Goal: Book appointment/travel/reservation

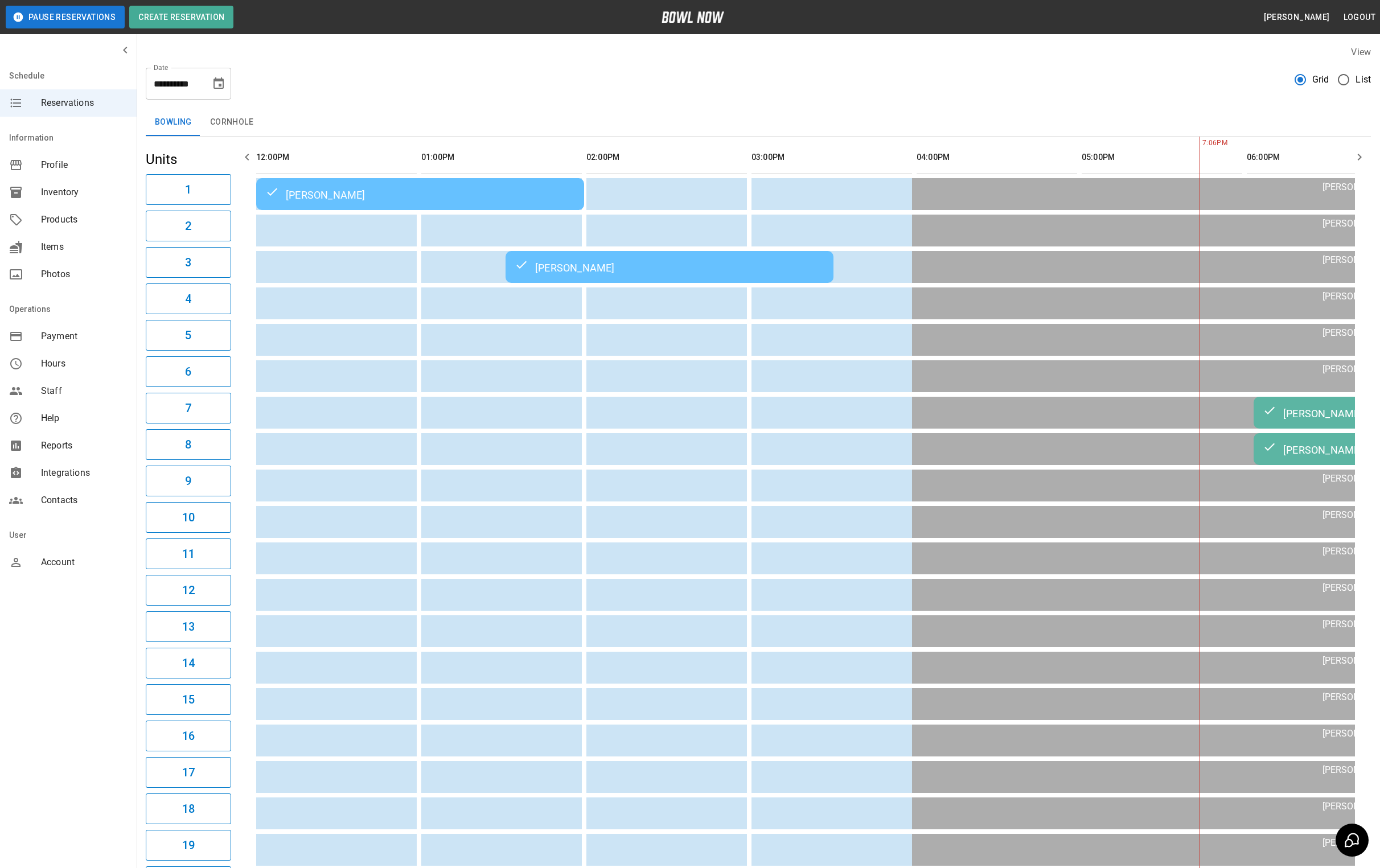
scroll to position [0, 537]
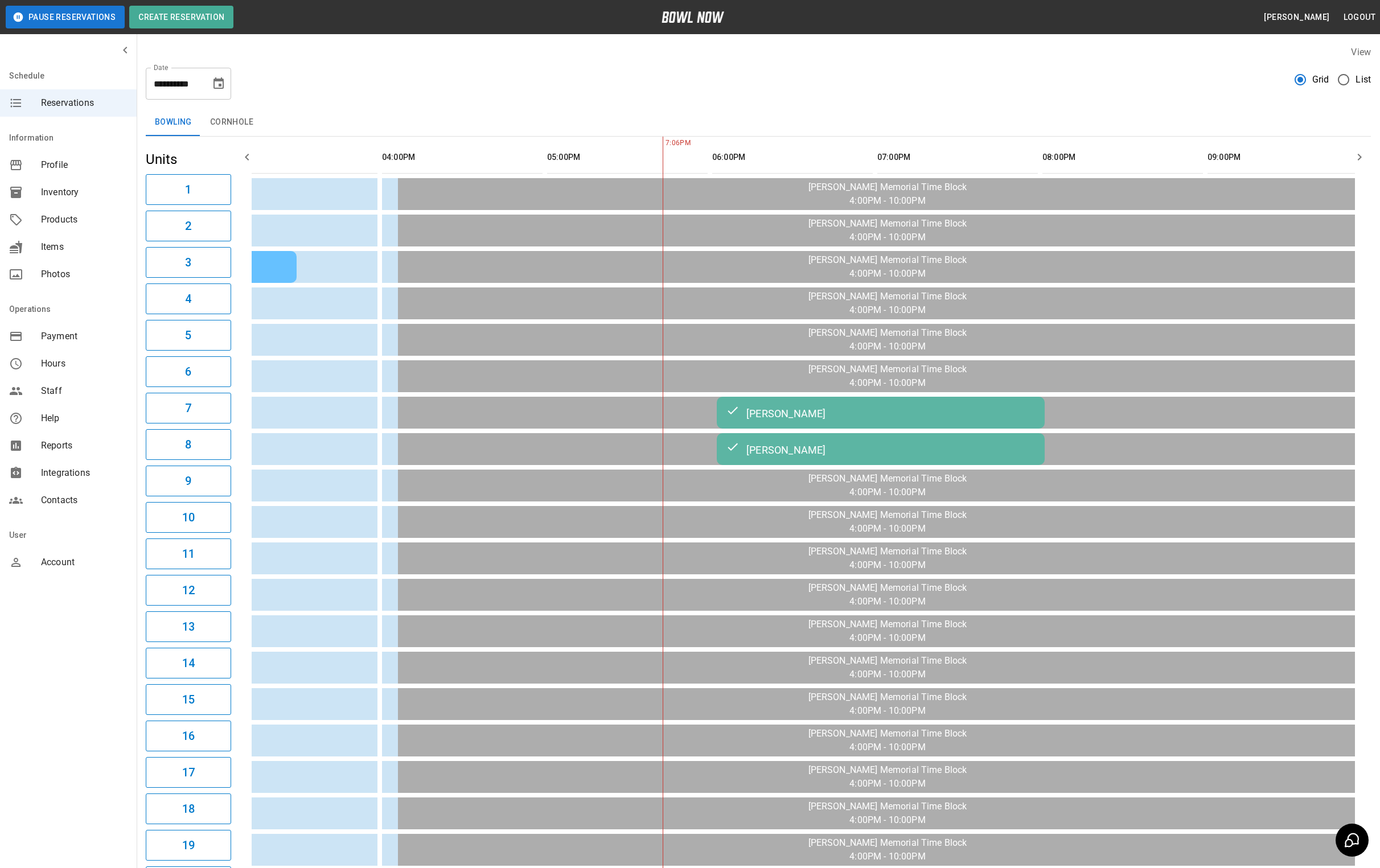
click at [217, 89] on icon "Choose date, selected date is Aug 21, 2025" at bounding box center [219, 84] width 14 height 14
click at [225, 229] on button "22" at bounding box center [219, 230] width 20 height 20
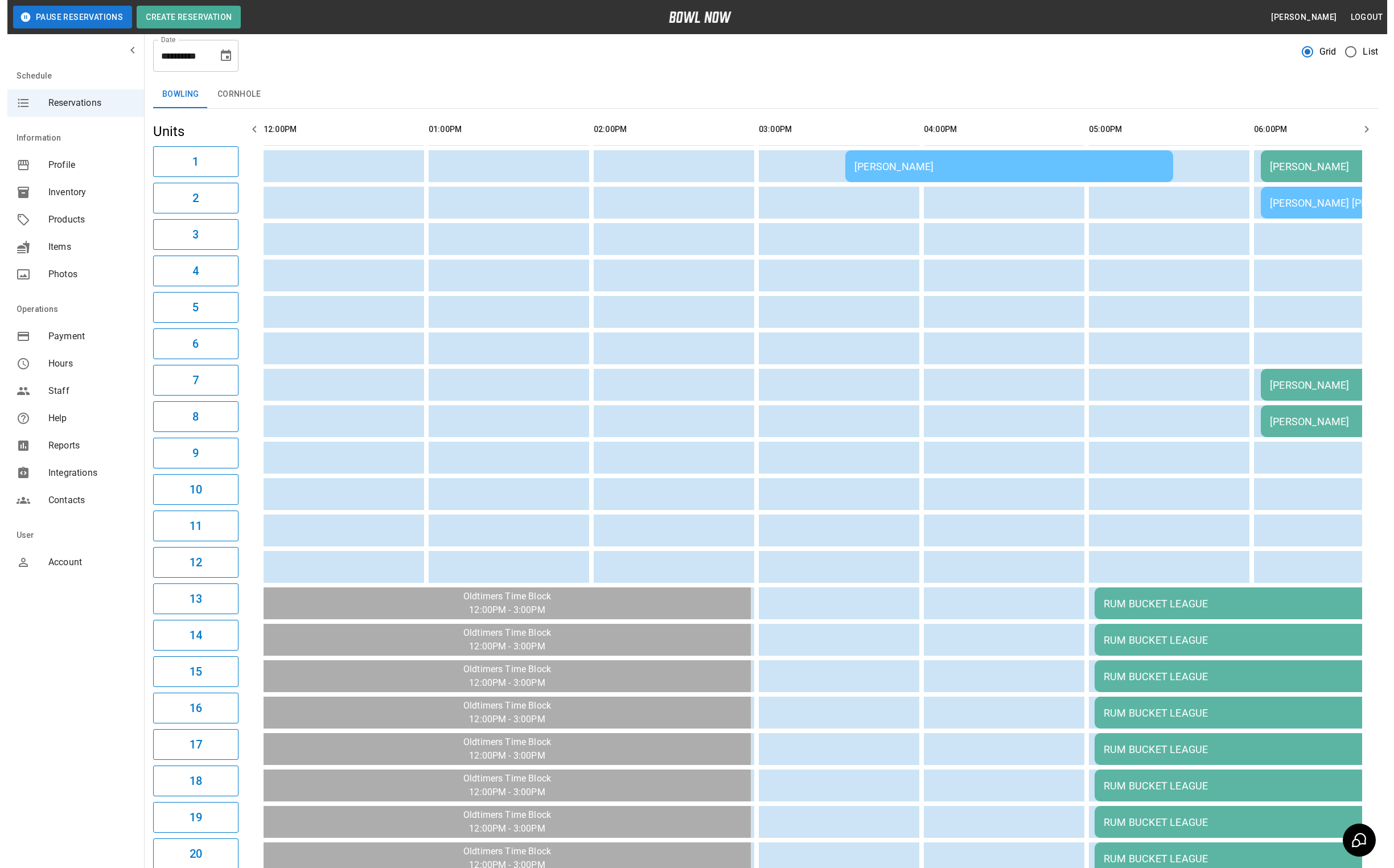
scroll to position [0, 0]
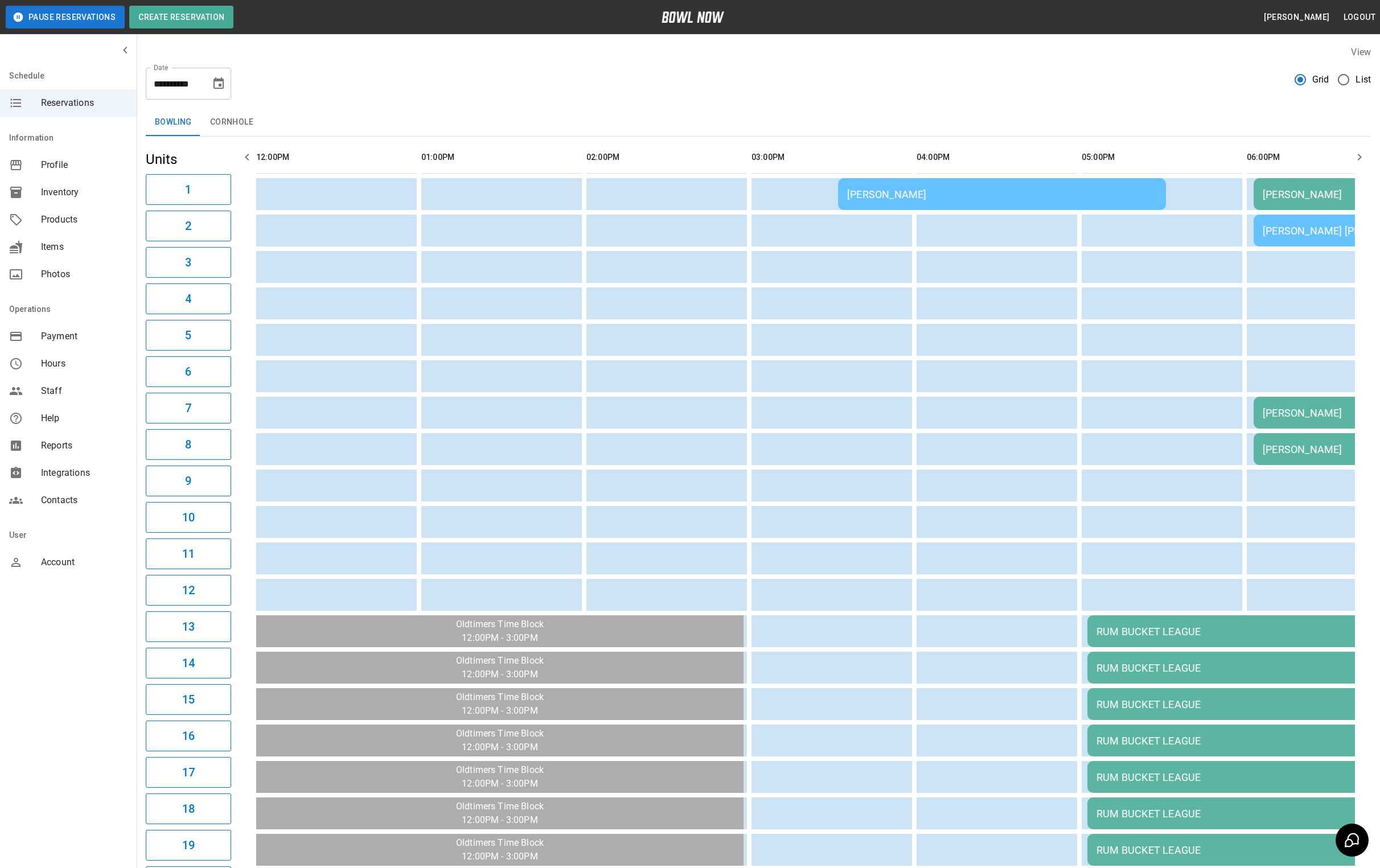
click at [931, 189] on div "[PERSON_NAME]" at bounding box center [1002, 194] width 310 height 12
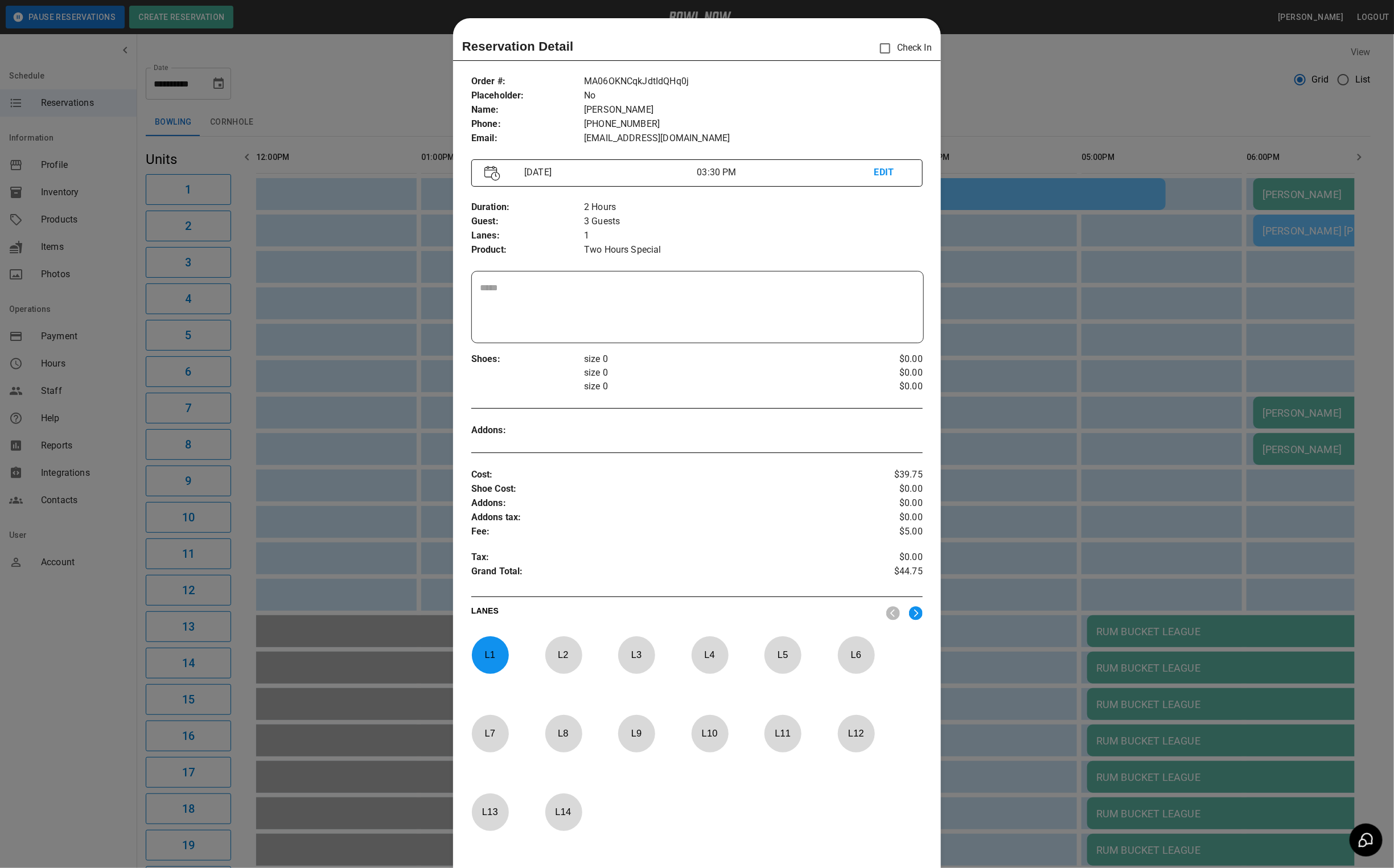
scroll to position [17, 0]
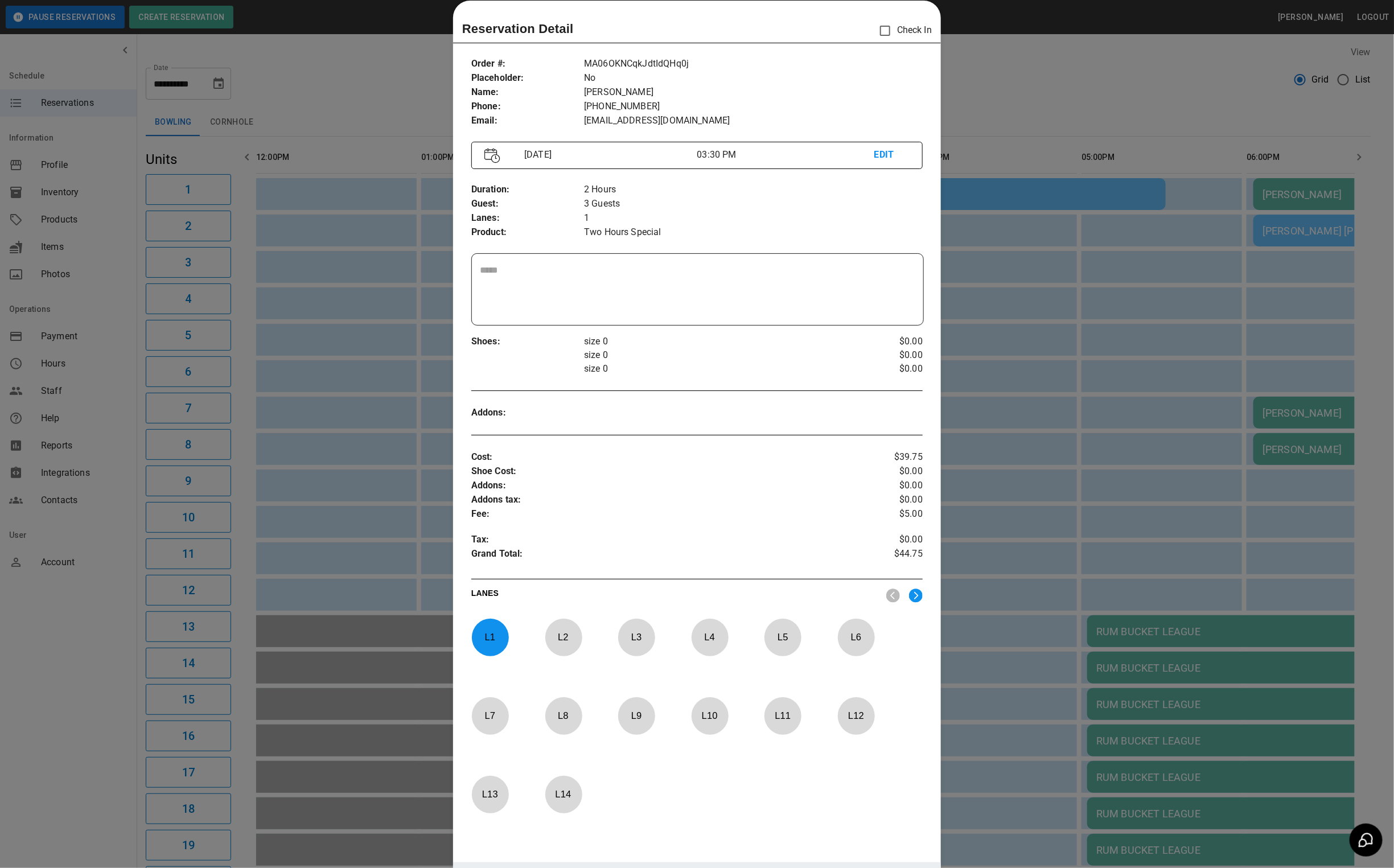
click at [962, 70] on div at bounding box center [697, 434] width 1394 height 868
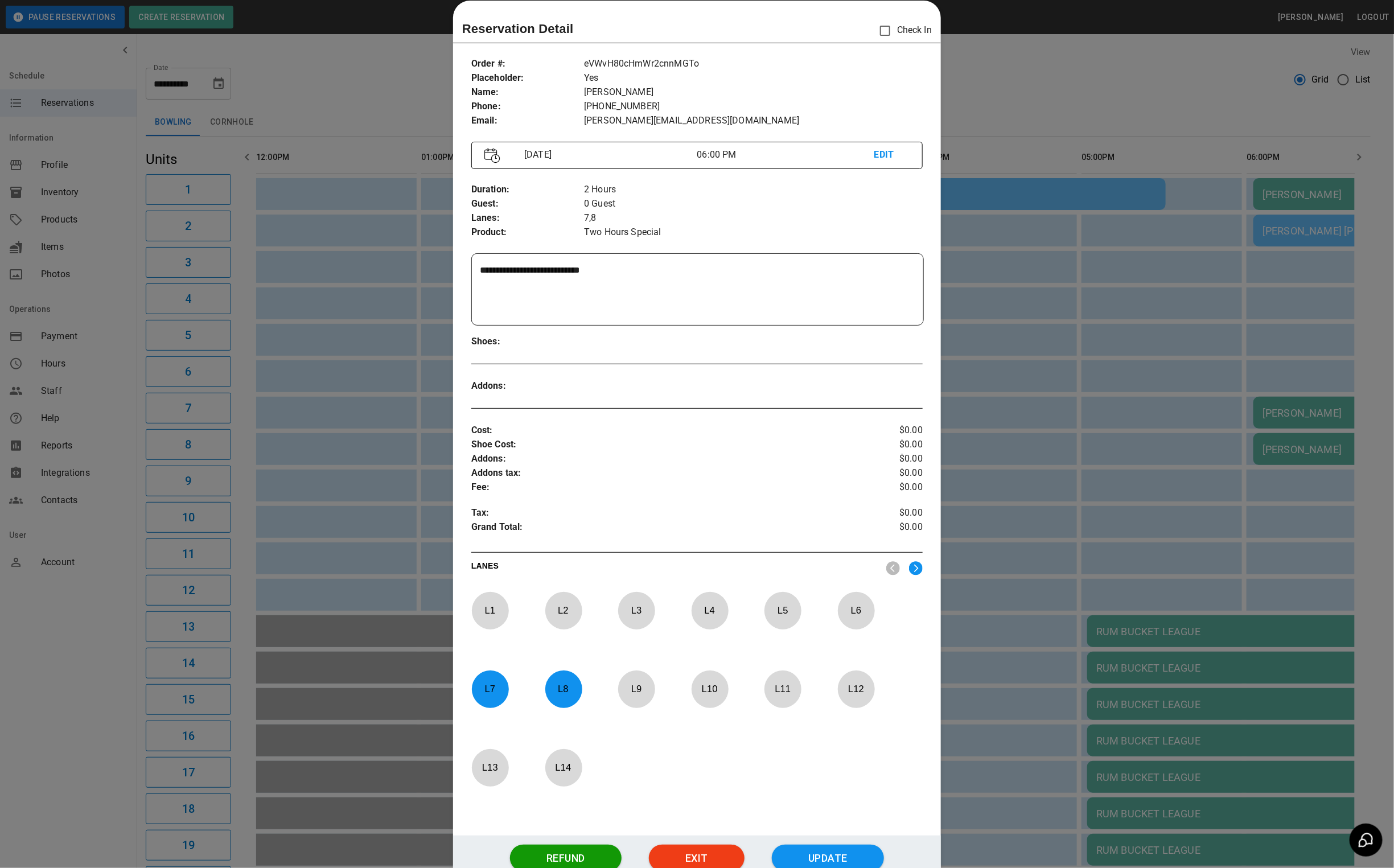
click at [1011, 56] on div at bounding box center [697, 434] width 1394 height 868
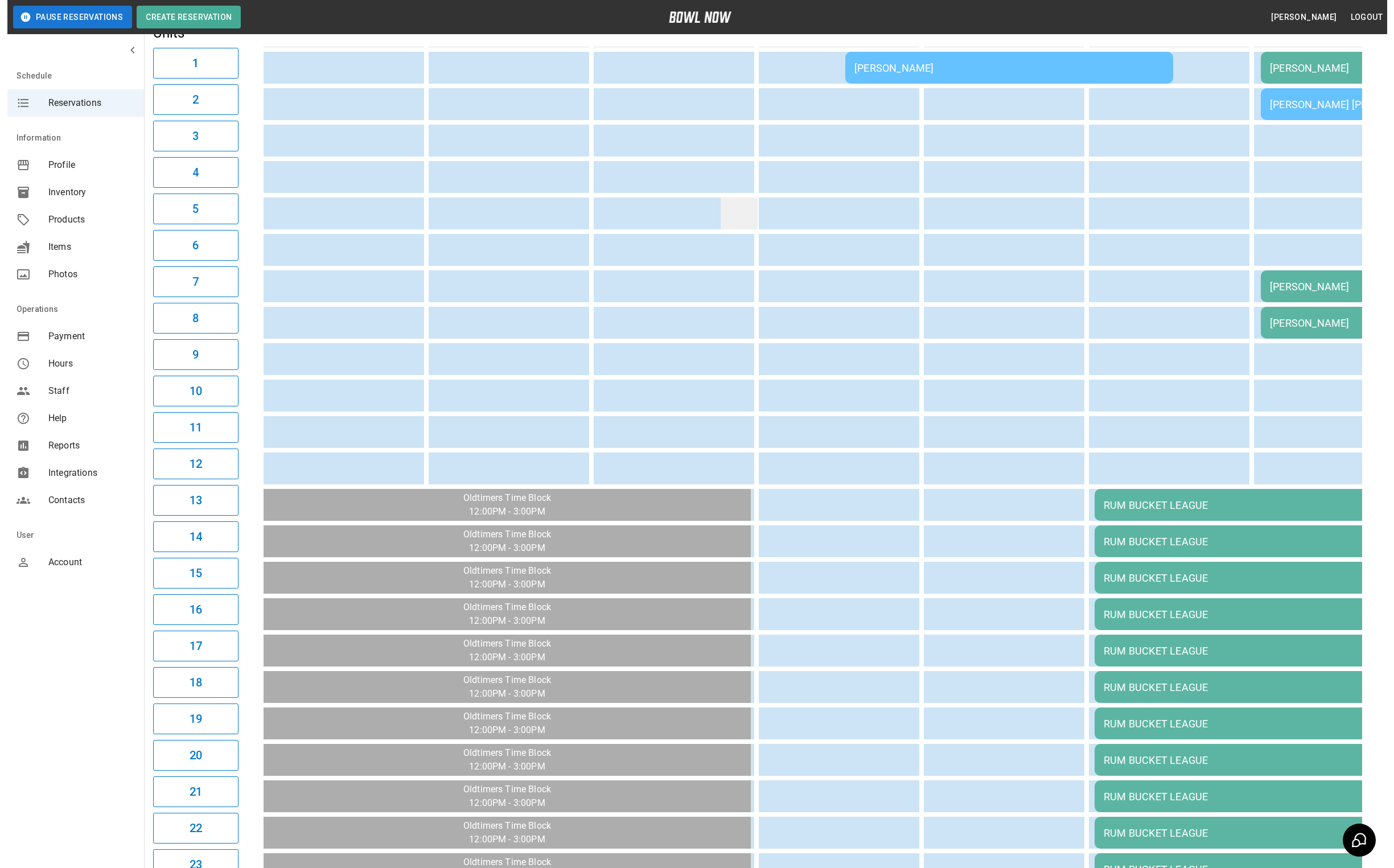
scroll to position [0, 0]
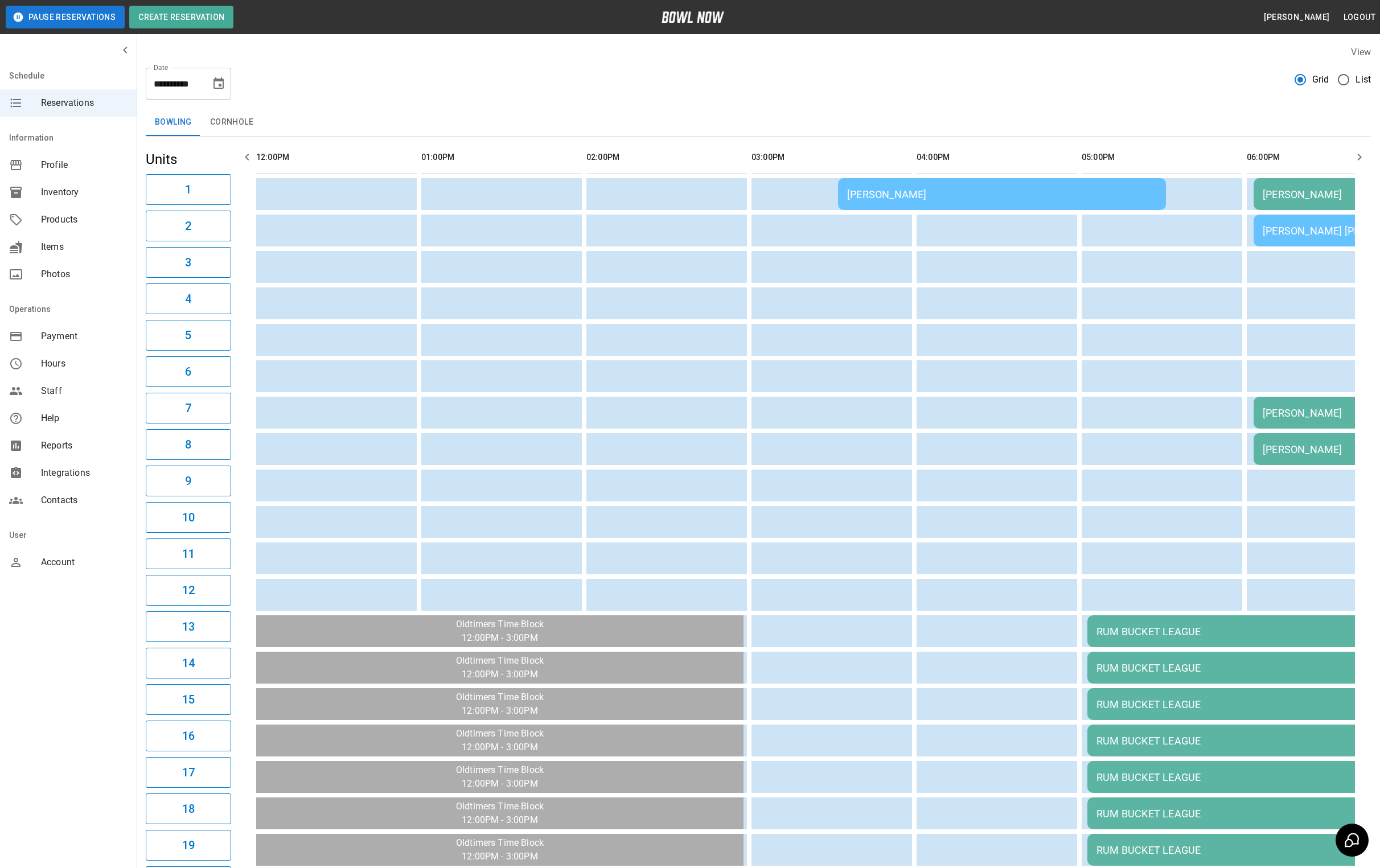
click at [909, 199] on div "[PERSON_NAME]" at bounding box center [1002, 194] width 310 height 12
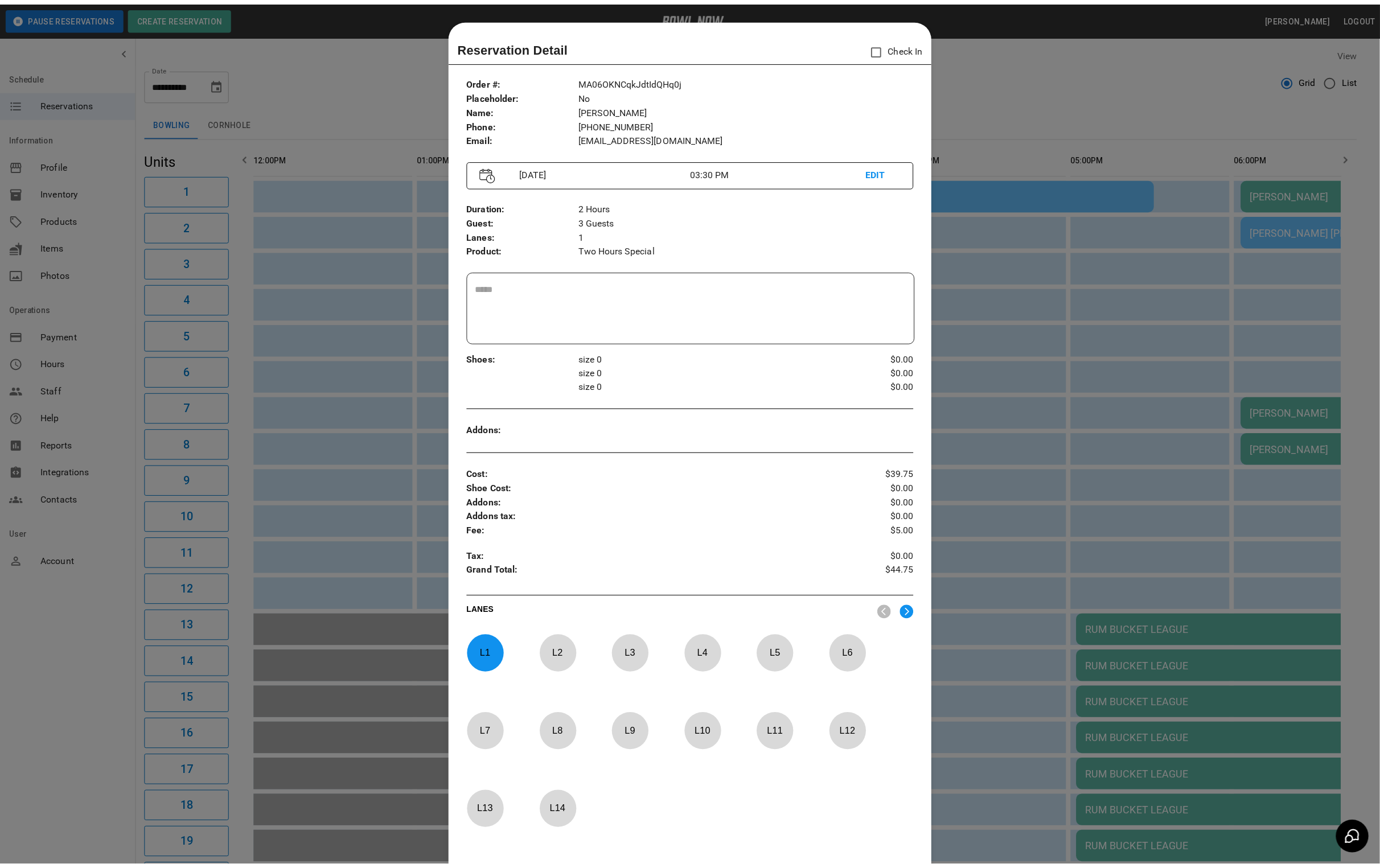
scroll to position [17, 0]
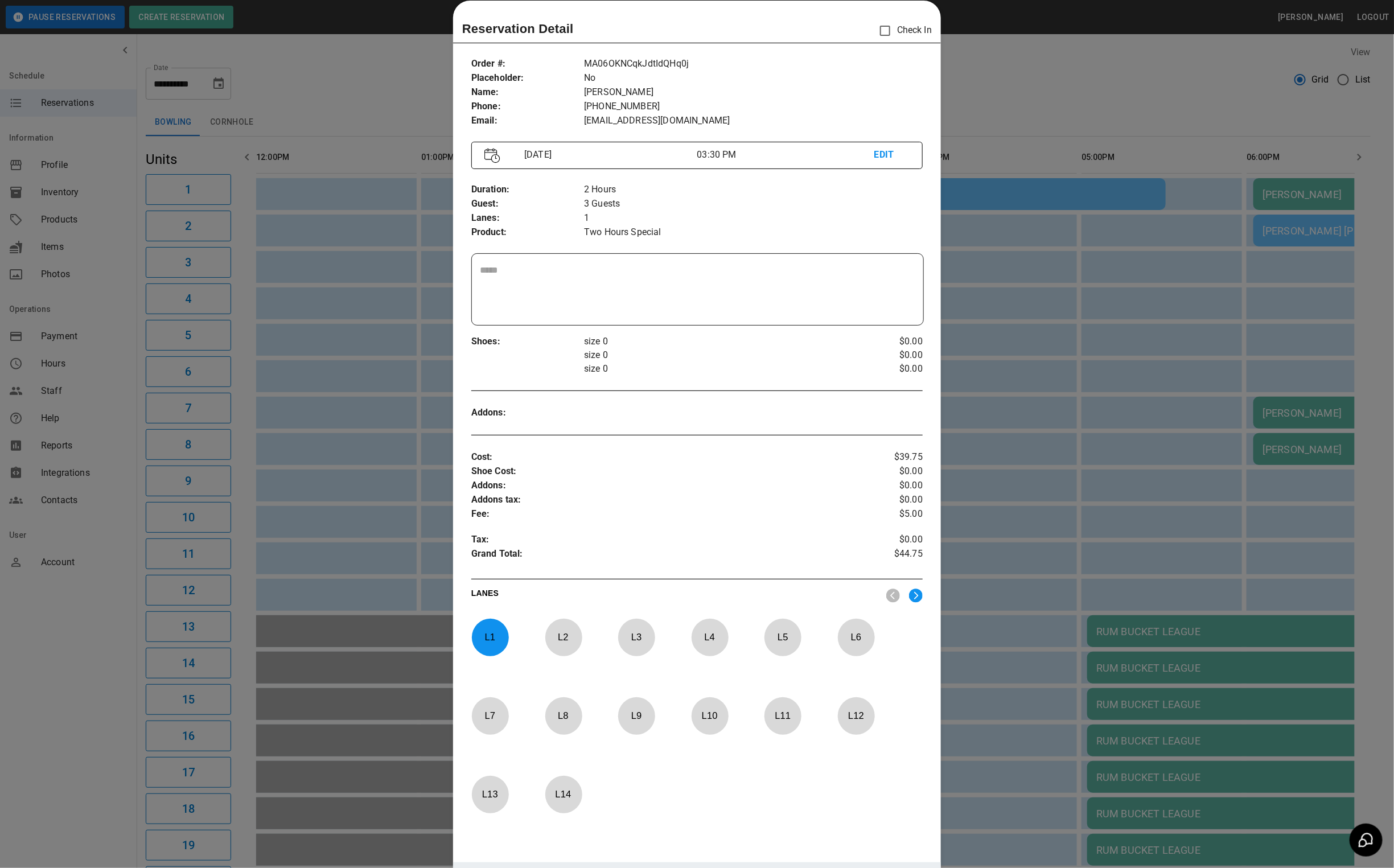
click at [970, 110] on div at bounding box center [697, 434] width 1394 height 868
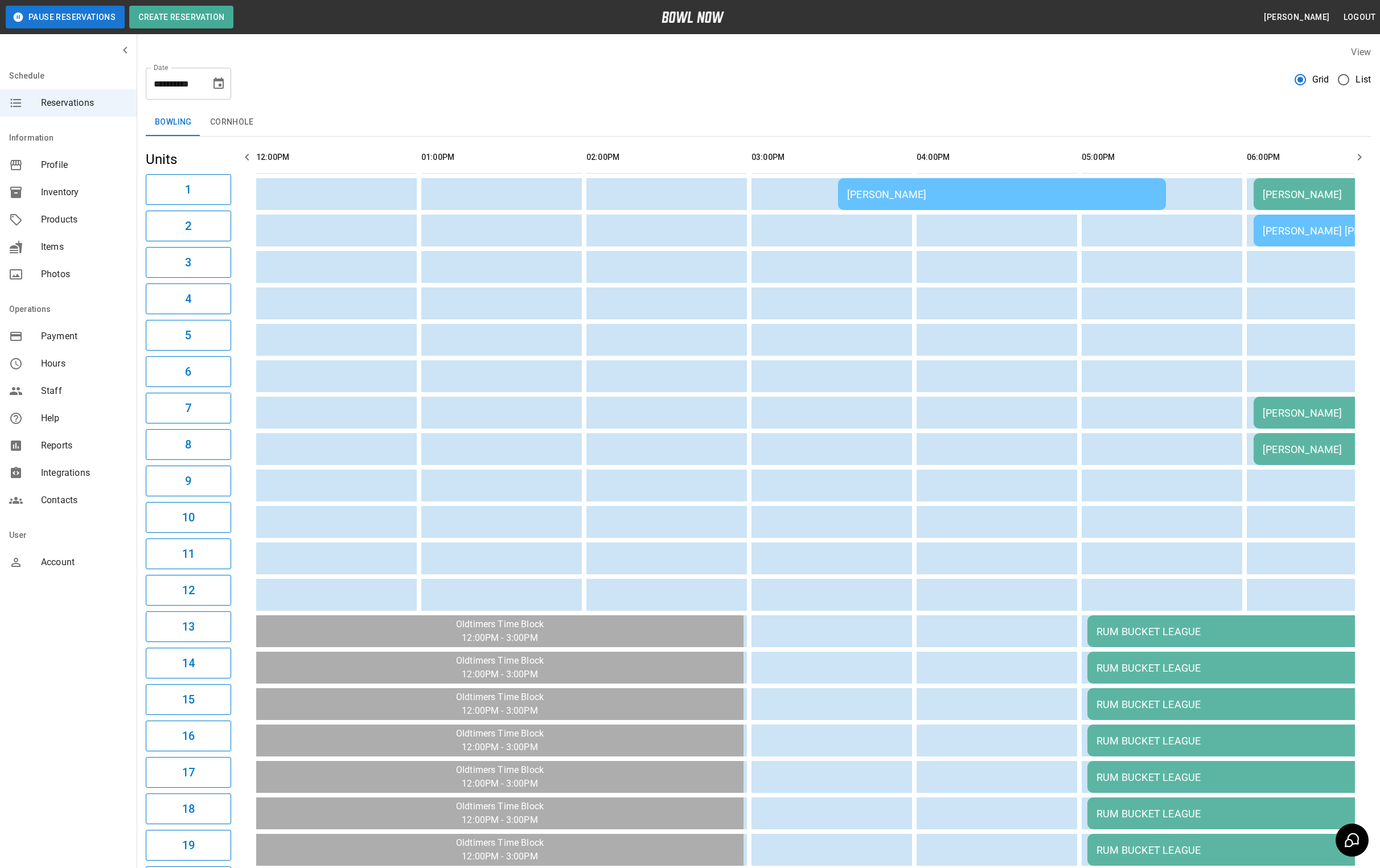
drag, startPoint x: 221, startPoint y: 84, endPoint x: 212, endPoint y: 91, distance: 11.4
click at [221, 84] on icon "Choose date, selected date is Aug 22, 2025" at bounding box center [219, 83] width 11 height 11
click at [194, 232] on button "21" at bounding box center [196, 230] width 20 height 20
type input "**********"
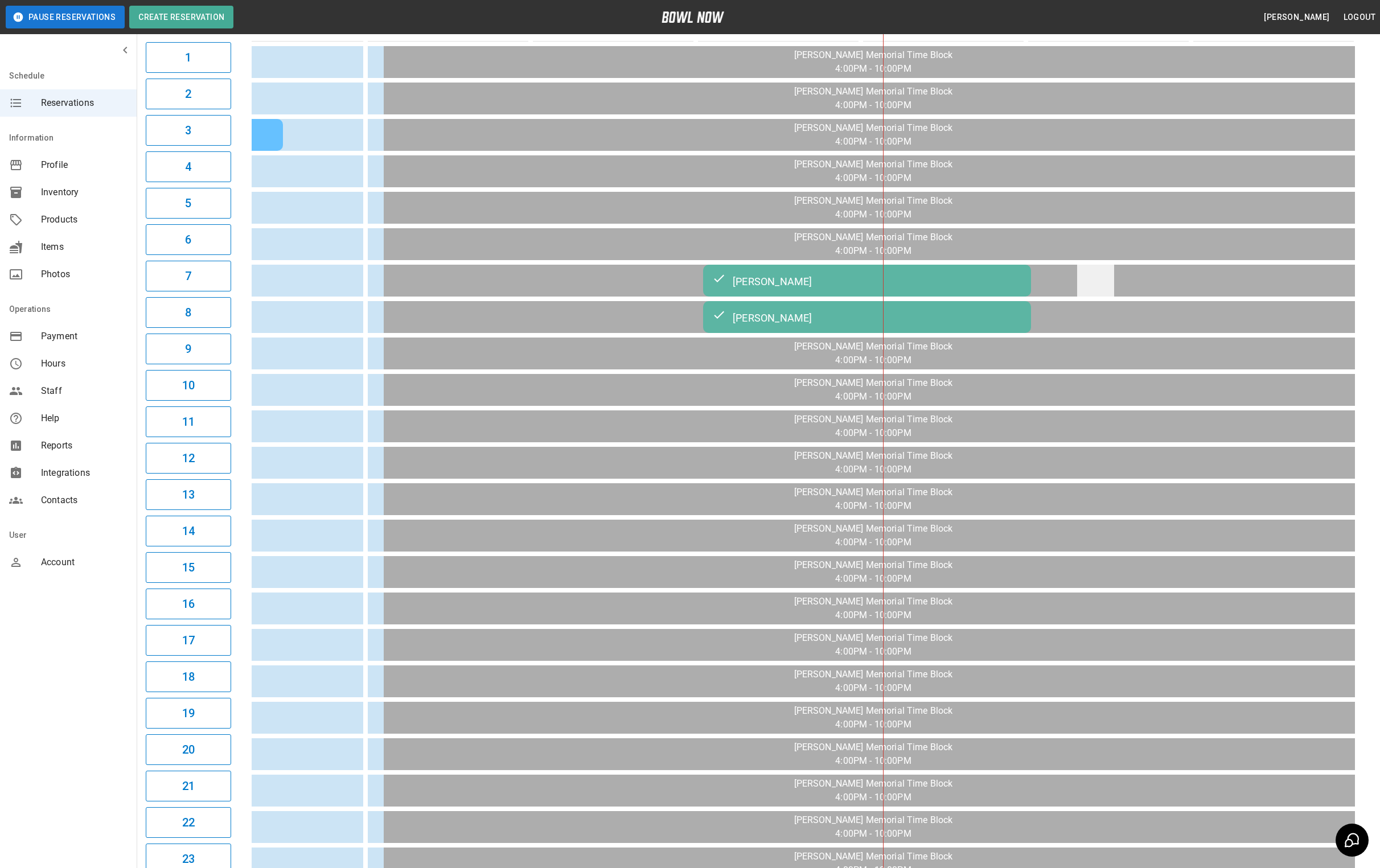
scroll to position [0, 0]
